Goal: Information Seeking & Learning: Learn about a topic

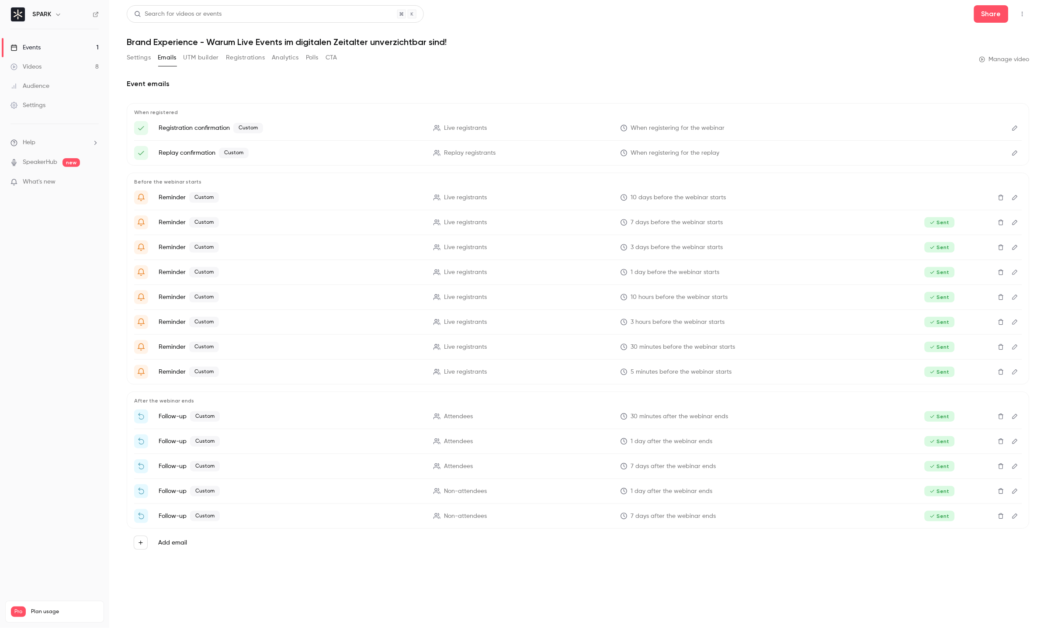
click at [46, 65] on link "Videos 8" at bounding box center [54, 66] width 109 height 19
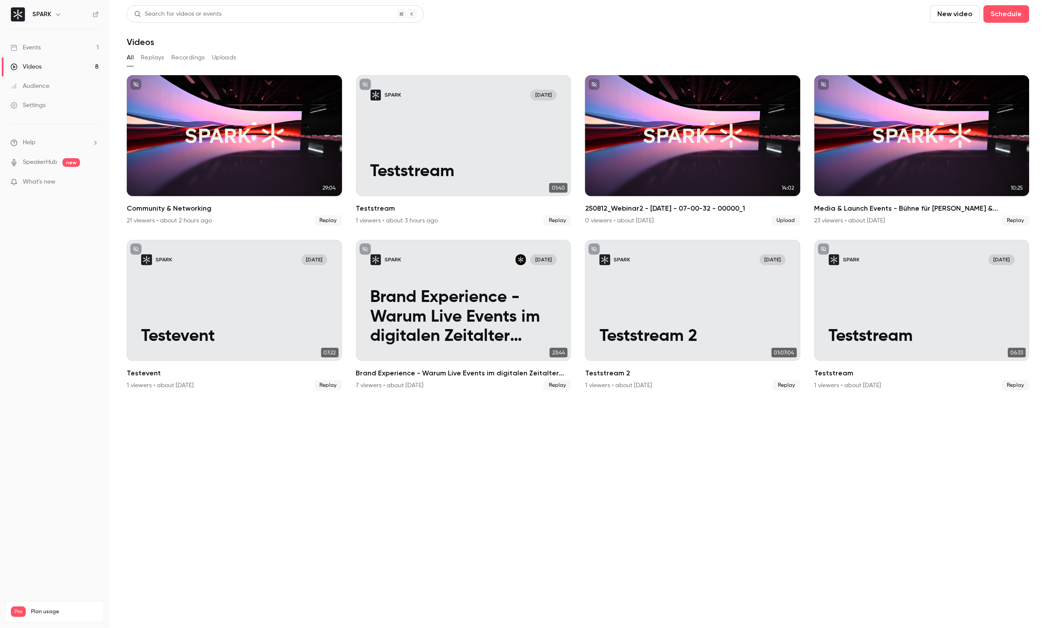
click at [44, 91] on link "Audience" at bounding box center [54, 86] width 109 height 19
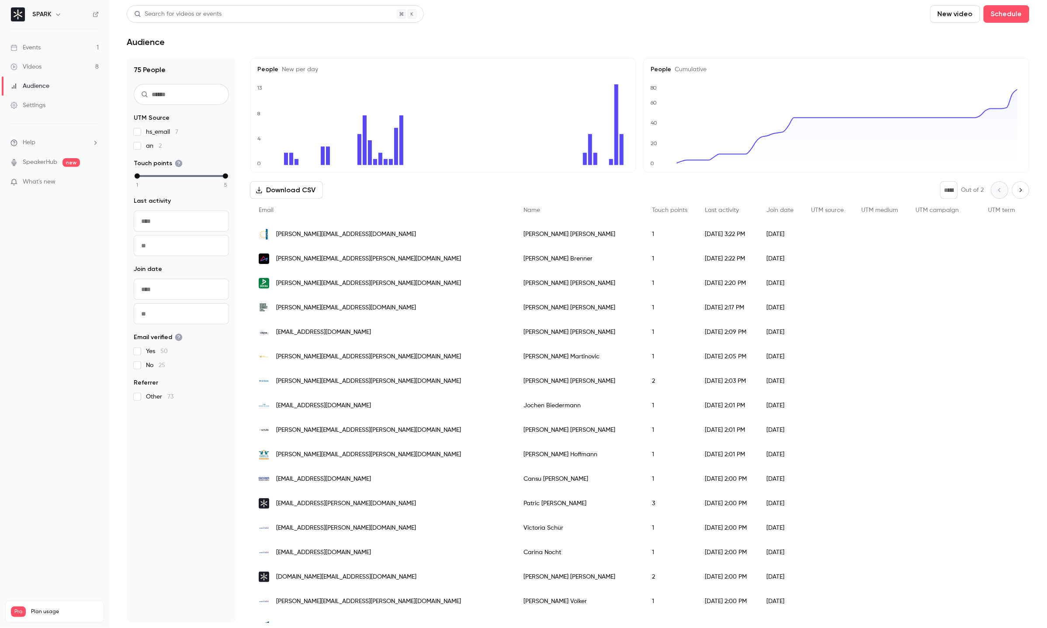
click at [39, 56] on link "Events 1" at bounding box center [54, 47] width 109 height 19
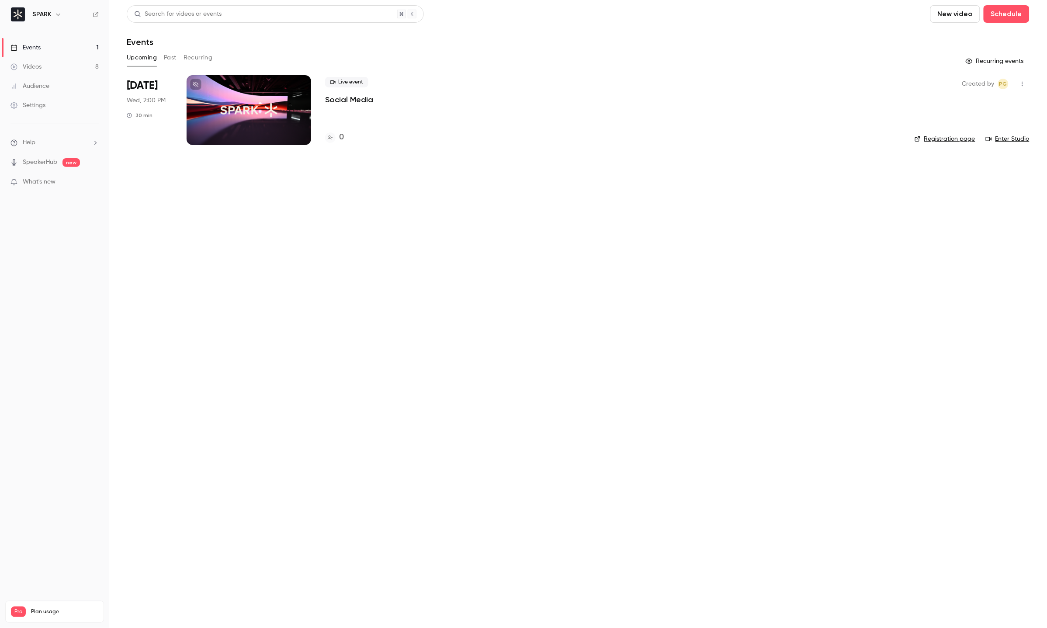
click at [169, 59] on button "Past" at bounding box center [170, 58] width 13 height 14
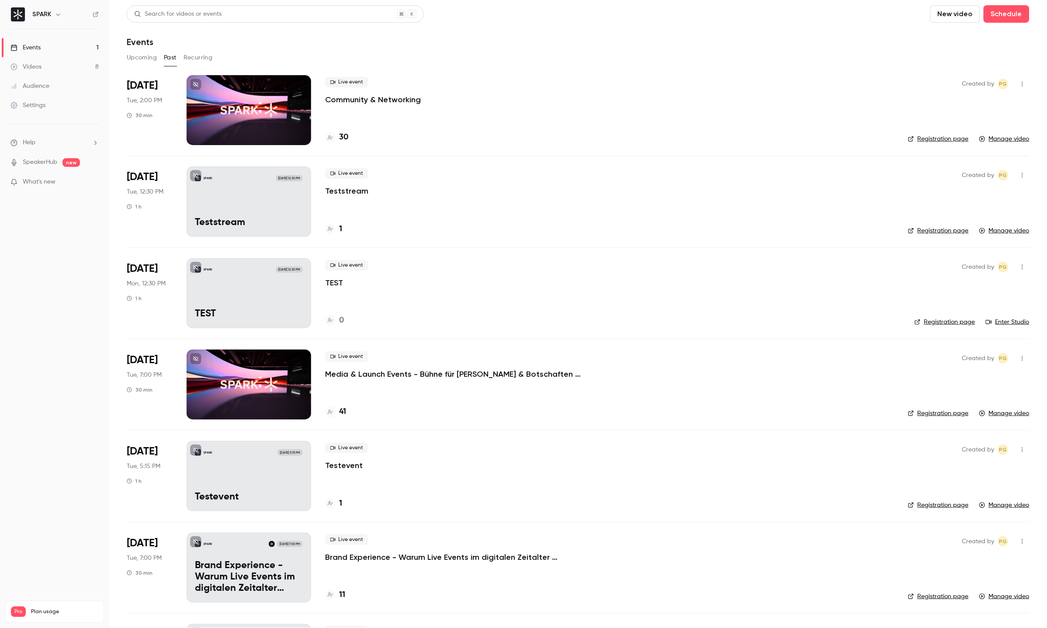
click at [202, 111] on div at bounding box center [249, 110] width 125 height 70
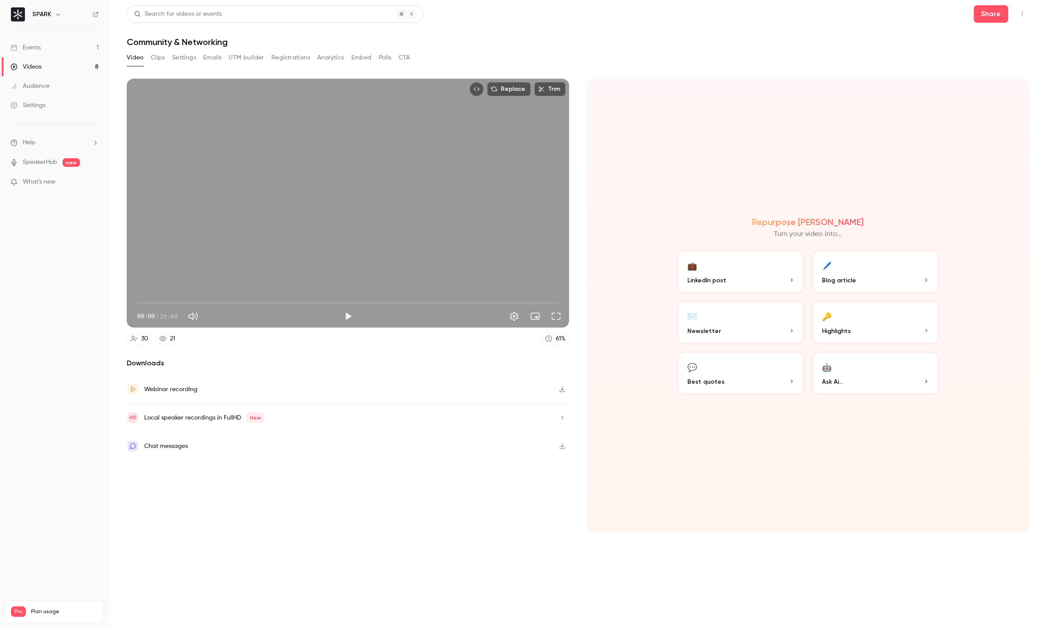
click at [189, 60] on button "Settings" at bounding box center [184, 58] width 24 height 14
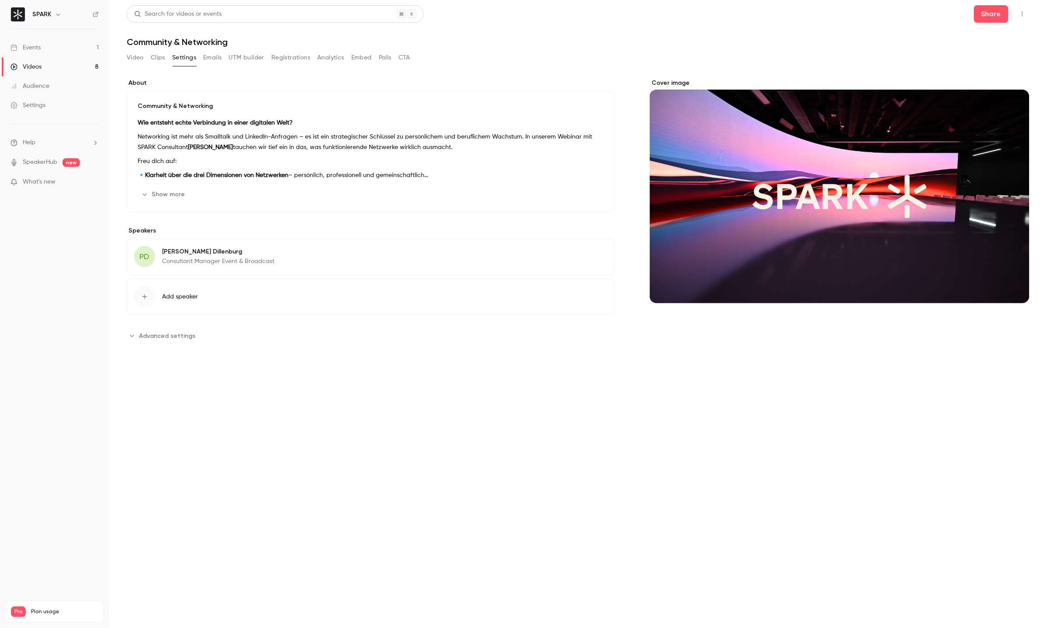
click at [218, 61] on button "Emails" at bounding box center [212, 58] width 18 height 14
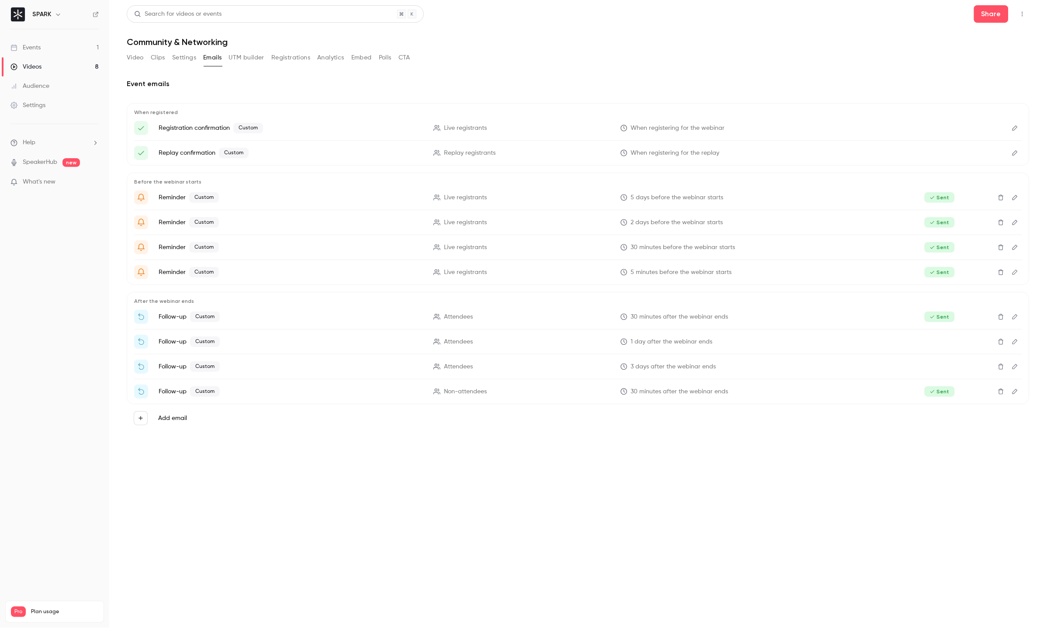
click at [288, 61] on button "Registrations" at bounding box center [290, 58] width 39 height 14
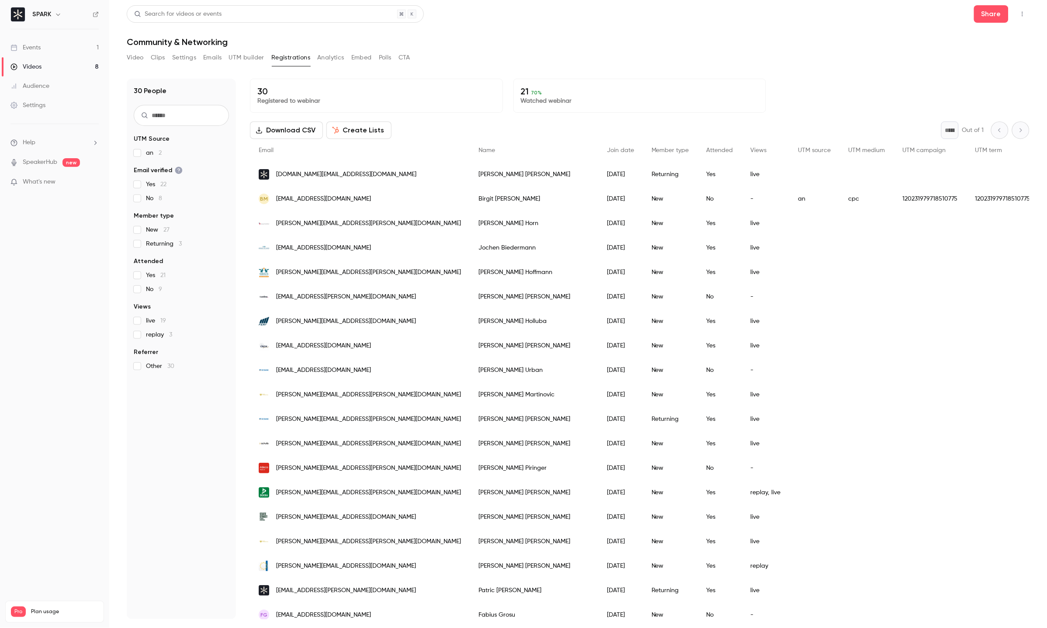
click at [135, 56] on button "Video" at bounding box center [135, 58] width 17 height 14
